Goal: Find specific page/section: Find specific page/section

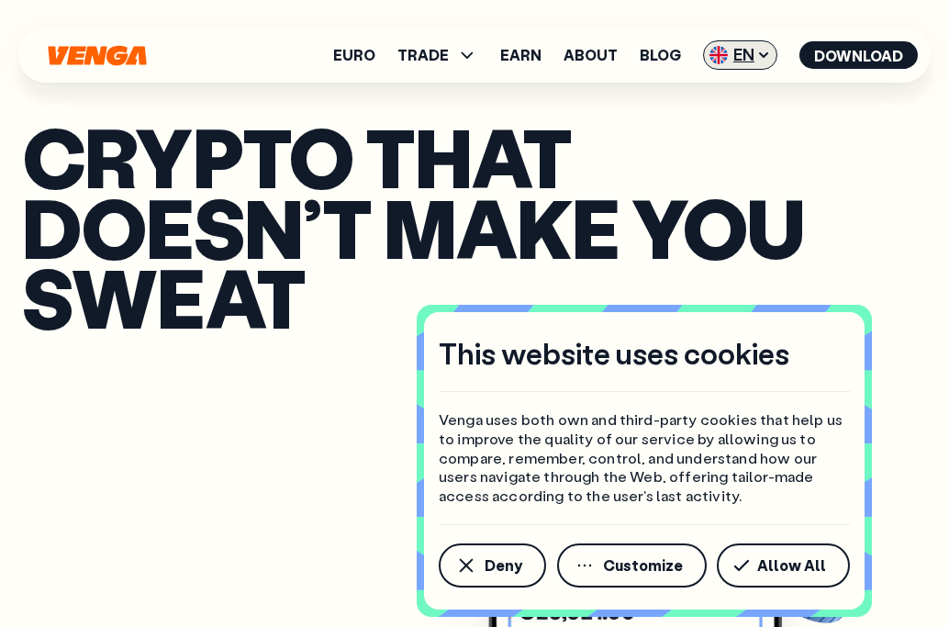
click at [745, 60] on span "EN" at bounding box center [740, 54] width 74 height 29
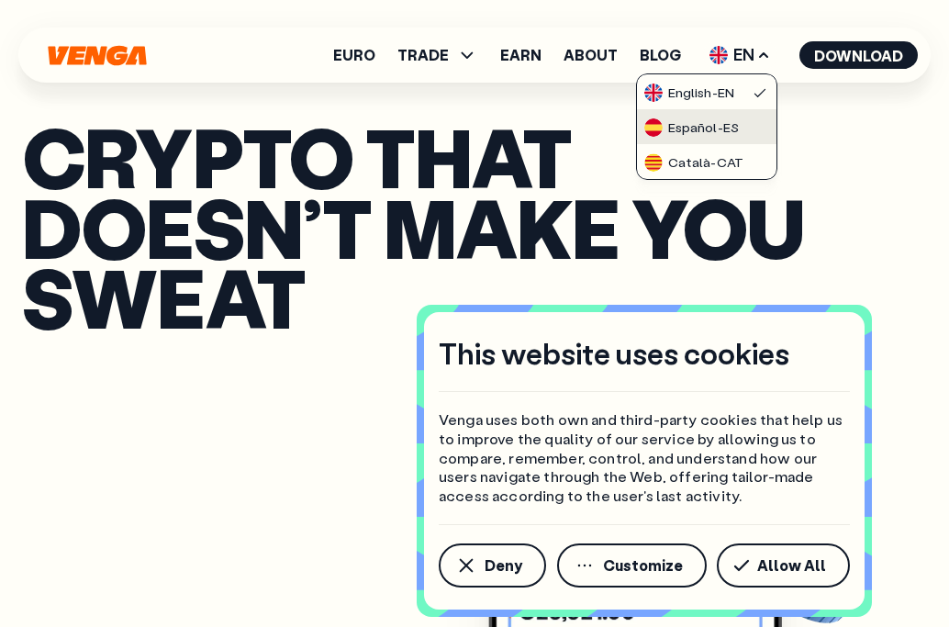
click at [707, 134] on div "Español - ES" at bounding box center [691, 127] width 94 height 18
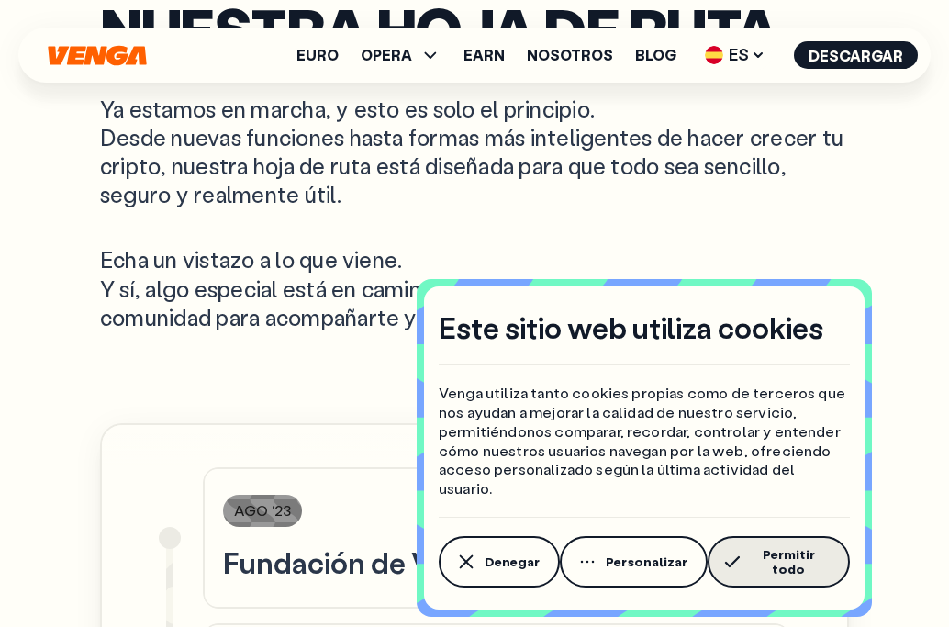
click at [751, 568] on span "Permitir todo" at bounding box center [788, 561] width 83 height 29
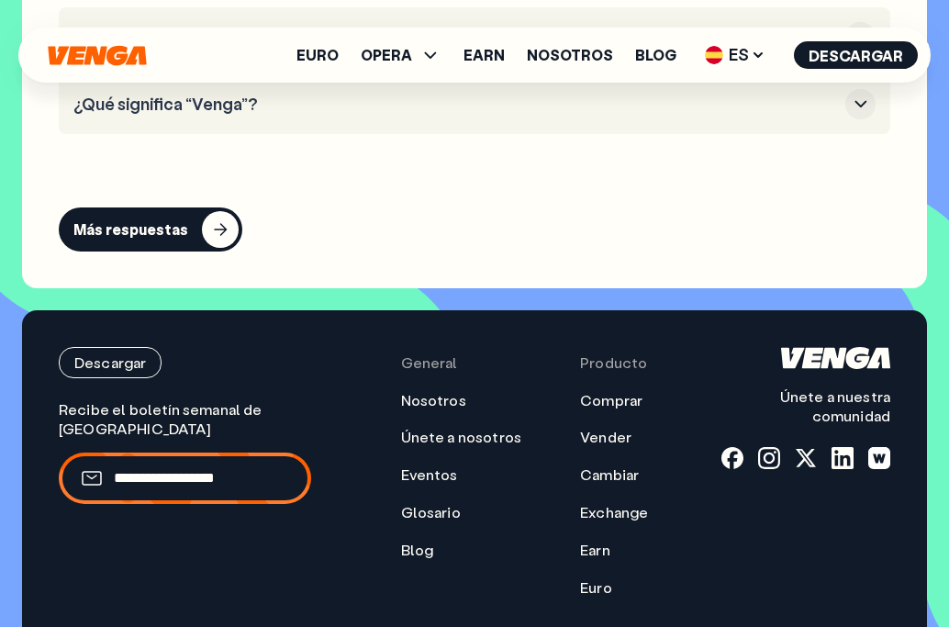
scroll to position [10758, 0]
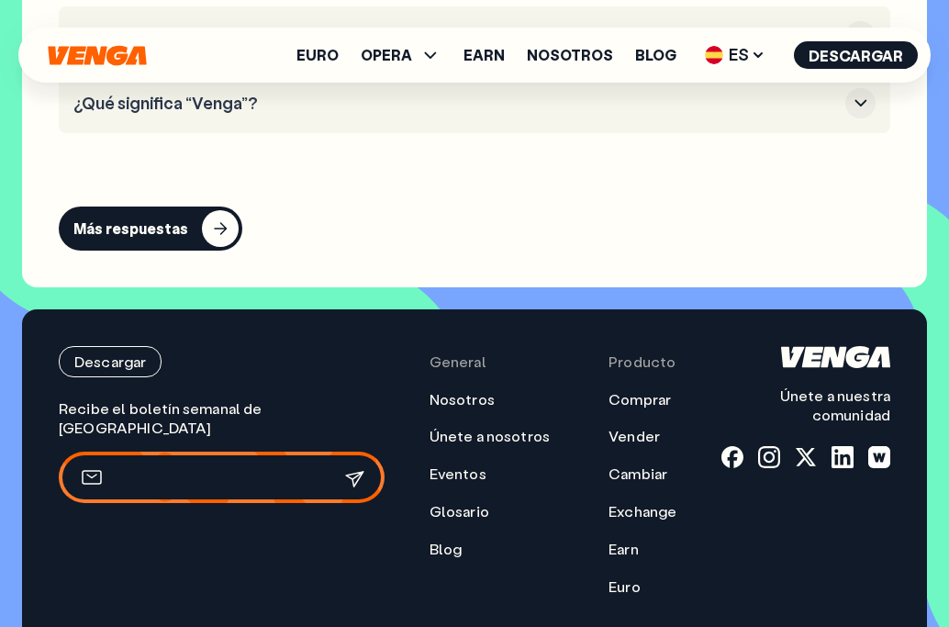
click at [171, 468] on input "email" at bounding box center [211, 477] width 194 height 19
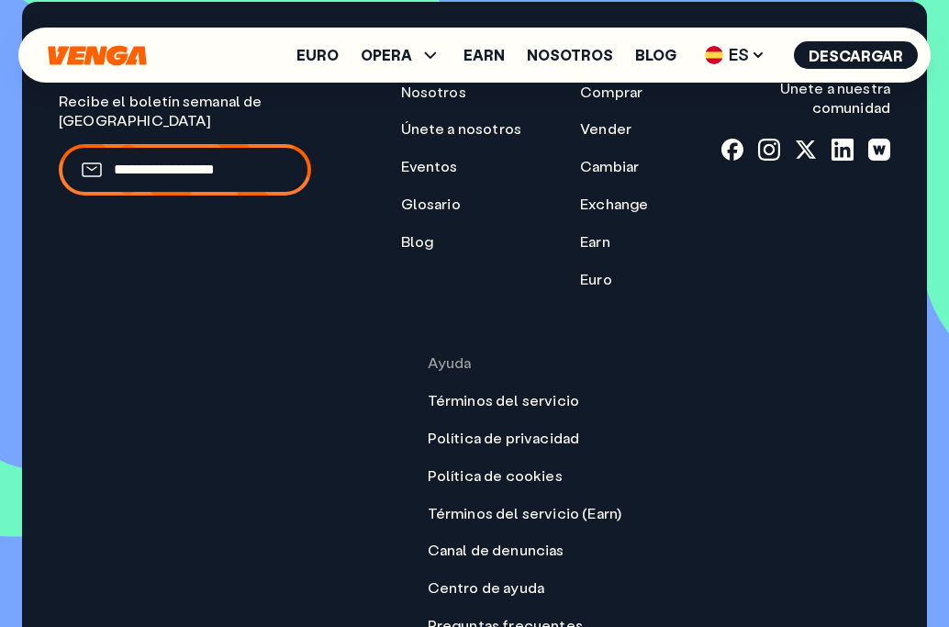
scroll to position [11066, 0]
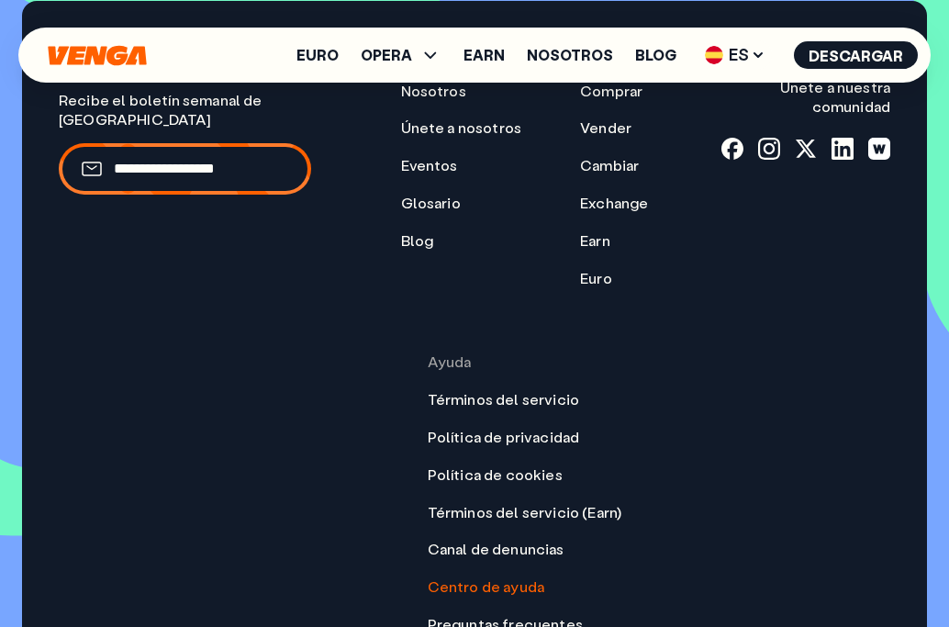
click at [497, 577] on link "Centro de ayuda" at bounding box center [486, 586] width 117 height 19
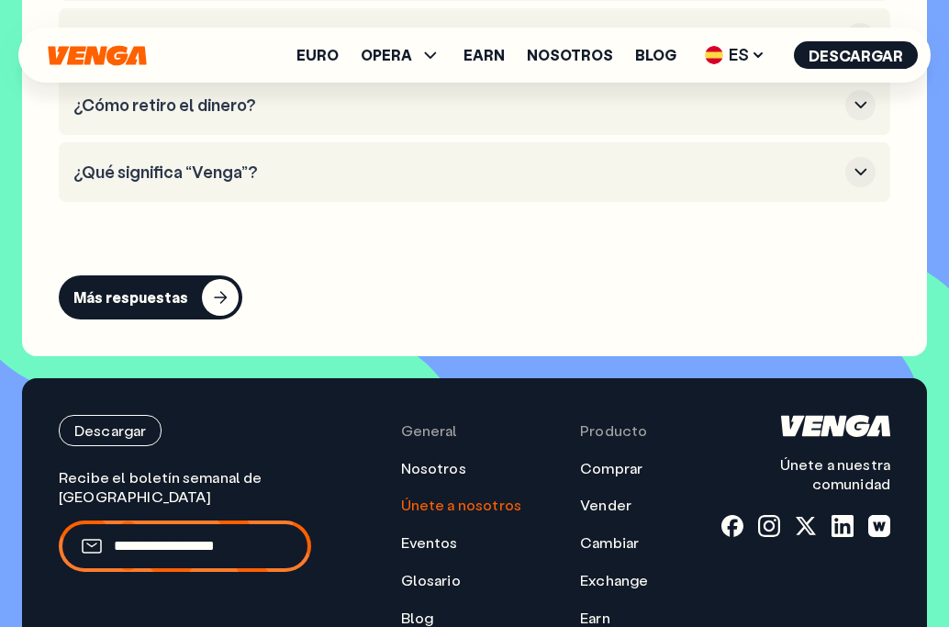
scroll to position [10690, 0]
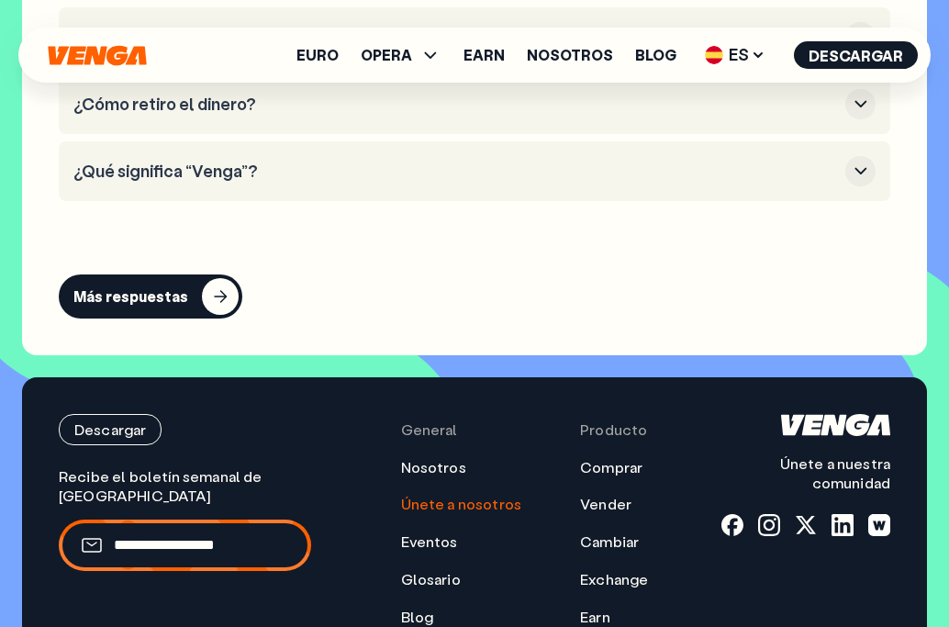
click at [458, 494] on link "Únete a nosotros" at bounding box center [461, 503] width 121 height 19
